Goal: Find contact information: Find contact information

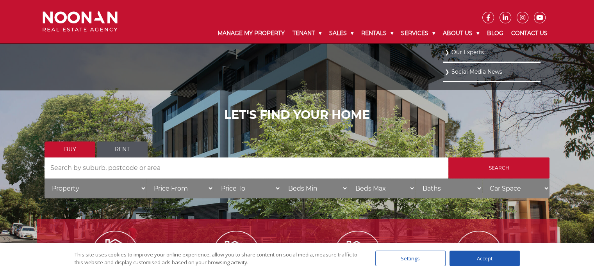
click at [451, 53] on link "Our Experts" at bounding box center [492, 52] width 94 height 11
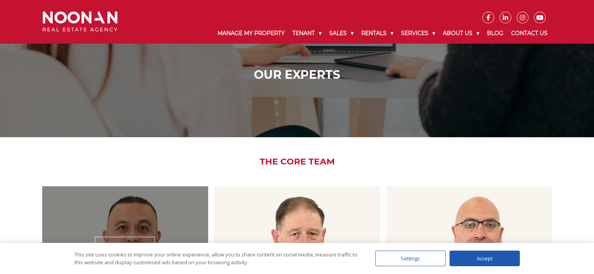
scroll to position [156, 0]
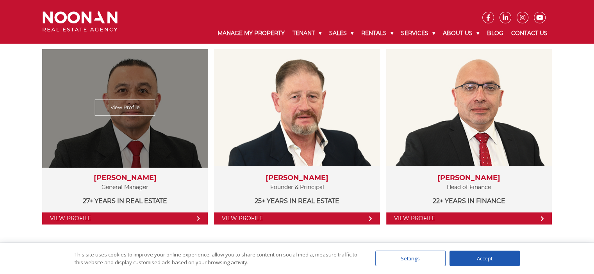
click at [132, 106] on link "View Profile" at bounding box center [125, 108] width 60 height 16
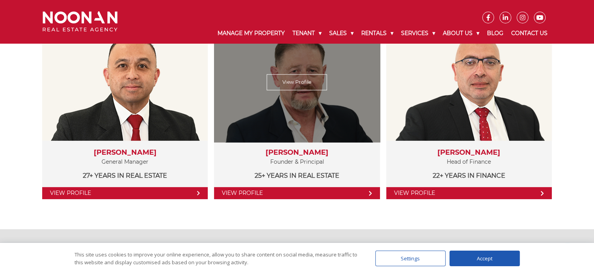
scroll to position [195, 0]
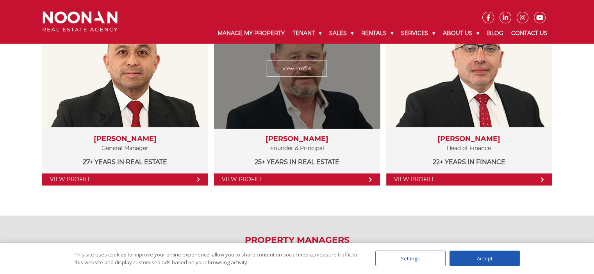
click at [305, 73] on link "View Profile" at bounding box center [297, 69] width 61 height 16
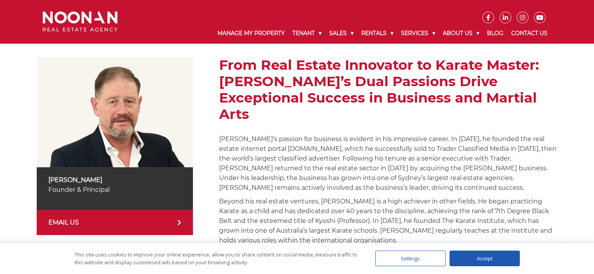
scroll to position [106, 0]
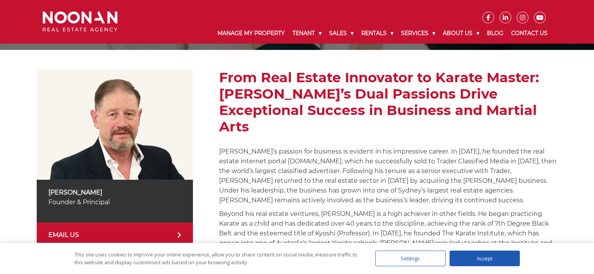
click at [164, 233] on link "EMAIL US" at bounding box center [115, 235] width 156 height 25
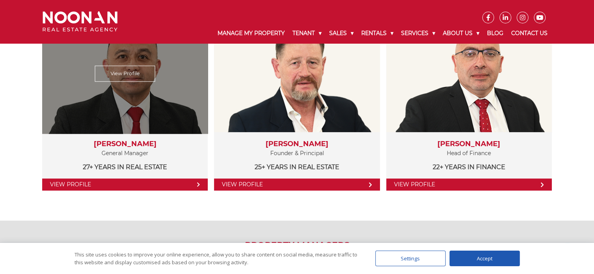
scroll to position [195, 0]
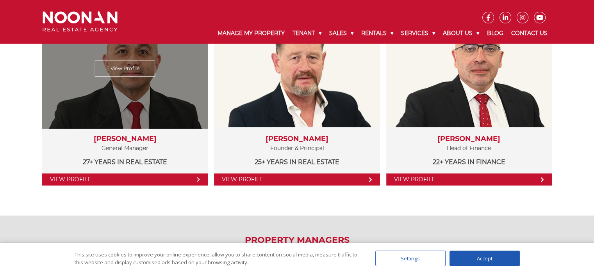
click at [86, 179] on link "View Profile" at bounding box center [125, 180] width 166 height 12
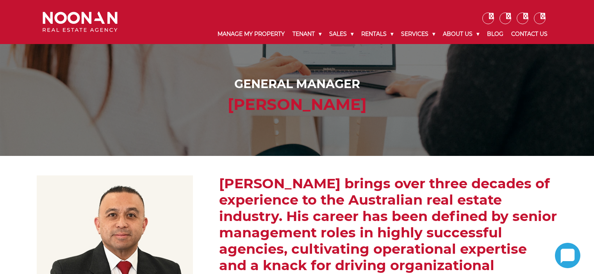
scroll to position [195, 0]
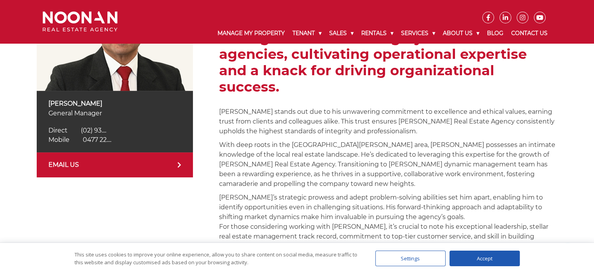
click at [110, 140] on span "0477 22...." at bounding box center [97, 139] width 28 height 7
click at [110, 140] on span "0477 225 511" at bounding box center [101, 139] width 37 height 7
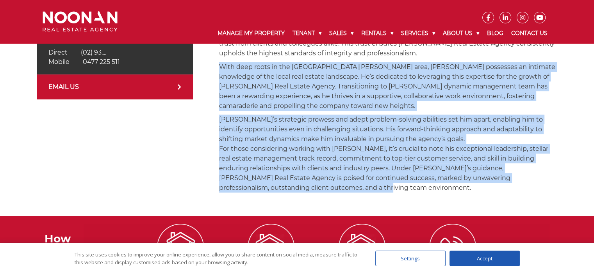
drag, startPoint x: 276, startPoint y: 170, endPoint x: 219, endPoint y: 47, distance: 135.9
click at [219, 47] on div "[PERSON_NAME] brings over three decades of experience to the Australian real es…" at bounding box center [388, 49] width 338 height 294
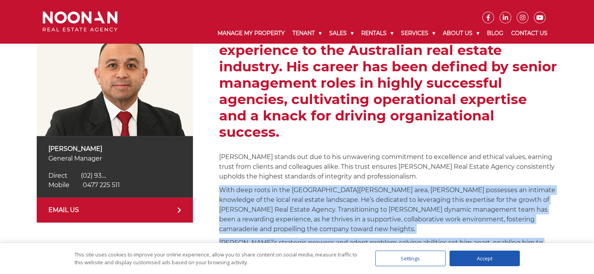
scroll to position [234, 0]
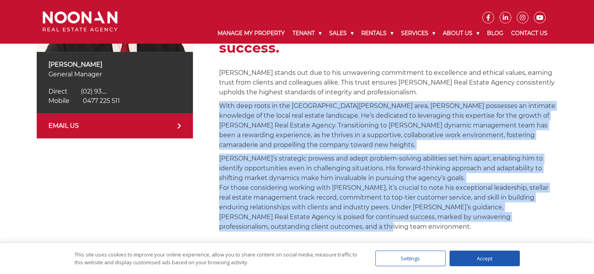
click at [275, 210] on p "[PERSON_NAME]’s strategic prowess and adept problem-solving abilities set him a…" at bounding box center [388, 193] width 338 height 78
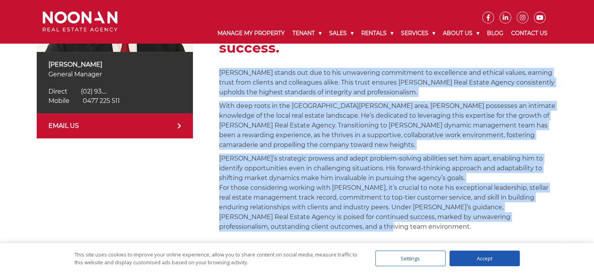
drag, startPoint x: 277, startPoint y: 210, endPoint x: 220, endPoint y: 54, distance: 165.7
click at [220, 54] on div "[PERSON_NAME] brings over three decades of experience to the Australian real es…" at bounding box center [388, 88] width 338 height 294
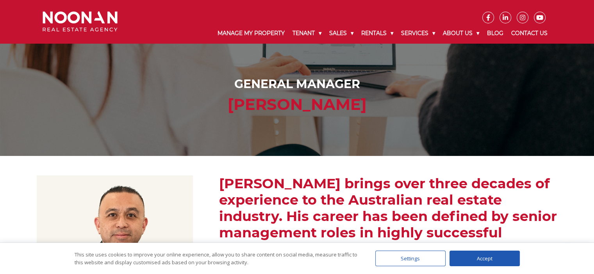
scroll to position [156, 0]
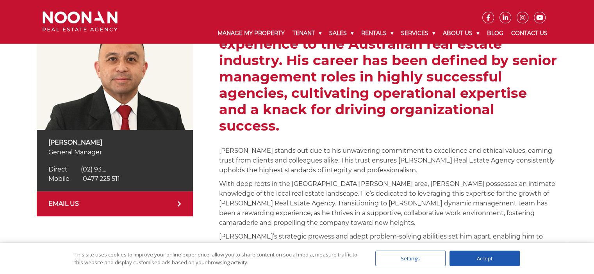
click at [329, 112] on h2 "[PERSON_NAME] brings over three decades of experience to the Australian real es…" at bounding box center [388, 77] width 338 height 115
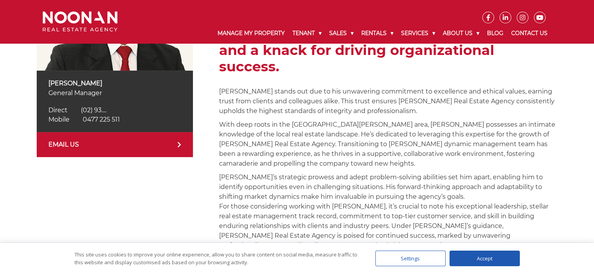
scroll to position [234, 0]
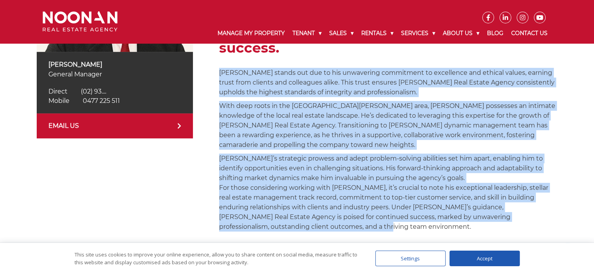
drag, startPoint x: 278, startPoint y: 212, endPoint x: 221, endPoint y: 54, distance: 167.6
click at [221, 54] on div "[PERSON_NAME] brings over three decades of experience to the Australian real es…" at bounding box center [388, 88] width 338 height 294
click at [96, 120] on link "EMAIL US" at bounding box center [115, 126] width 156 height 25
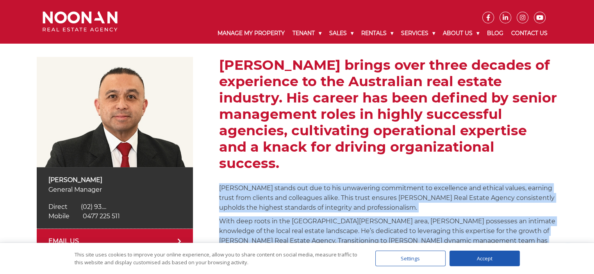
scroll to position [117, 0]
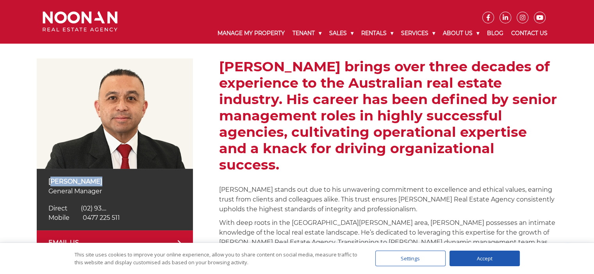
drag, startPoint x: 39, startPoint y: 183, endPoint x: 117, endPoint y: 176, distance: 78.4
click at [117, 176] on div "[PERSON_NAME] General Manager Direct [PHONE_NUMBER] Direct (02) 93.... Mobile […" at bounding box center [115, 200] width 156 height 62
copy p "[PERSON_NAME]"
click at [300, 119] on h2 "[PERSON_NAME] brings over three decades of experience to the Australian real es…" at bounding box center [388, 116] width 338 height 115
click at [312, 113] on h2 "[PERSON_NAME] brings over three decades of experience to the Australian real es…" at bounding box center [388, 116] width 338 height 115
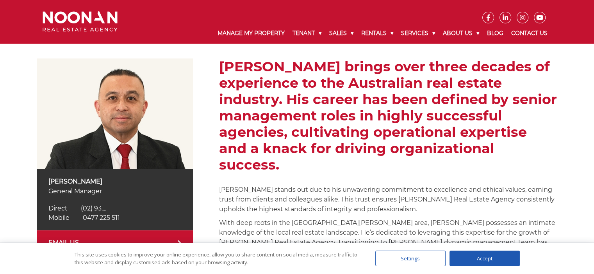
drag, startPoint x: 312, startPoint y: 113, endPoint x: 285, endPoint y: 131, distance: 32.8
click at [285, 131] on h2 "[PERSON_NAME] brings over three decades of experience to the Australian real es…" at bounding box center [388, 116] width 338 height 115
